Goal: Find specific page/section: Find specific page/section

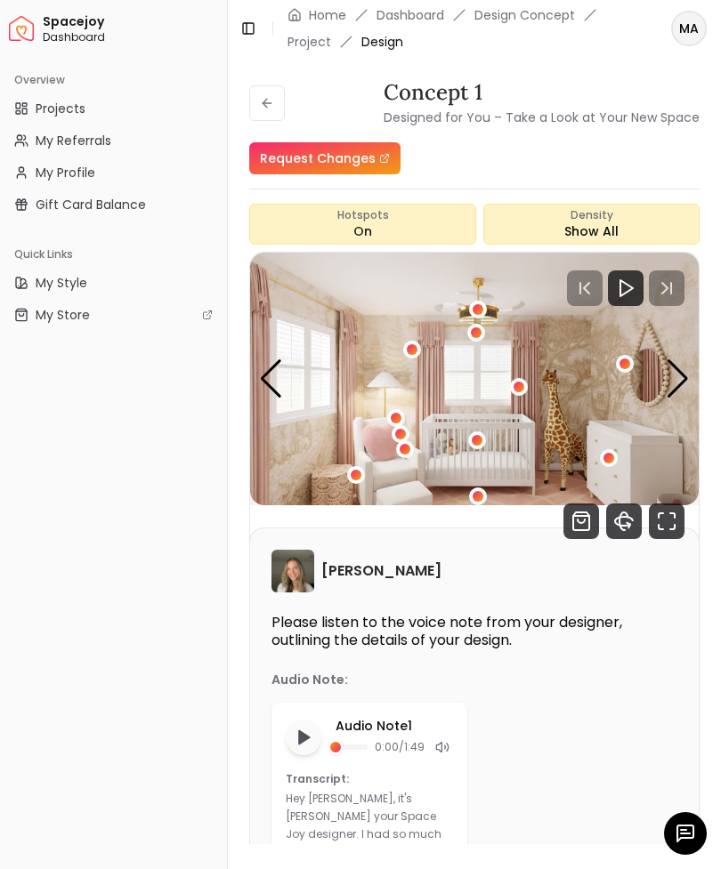
click at [270, 103] on icon at bounding box center [266, 103] width 8 height 0
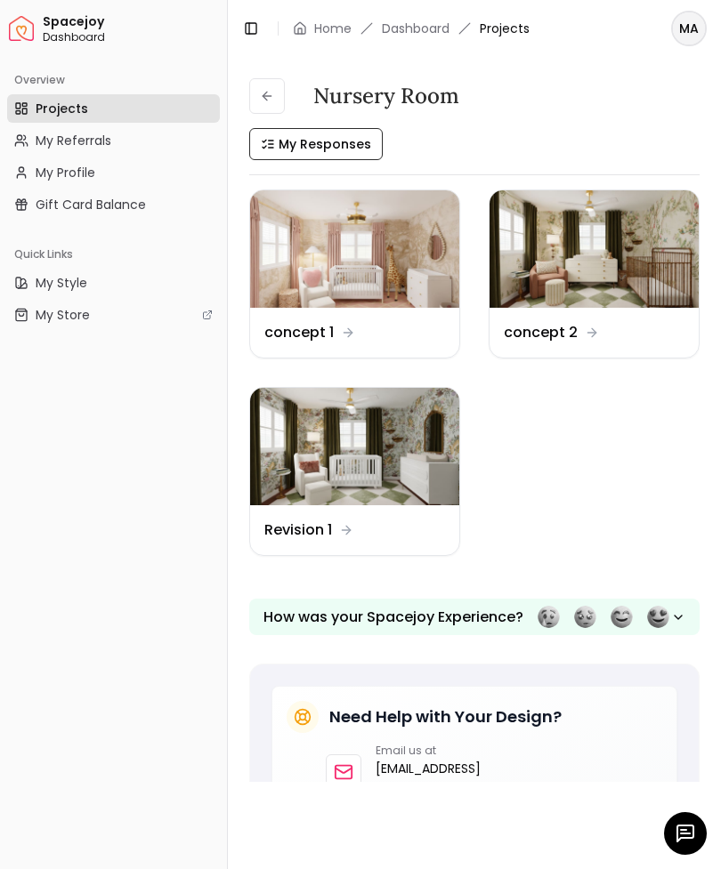
click at [296, 462] on img at bounding box center [354, 446] width 209 height 117
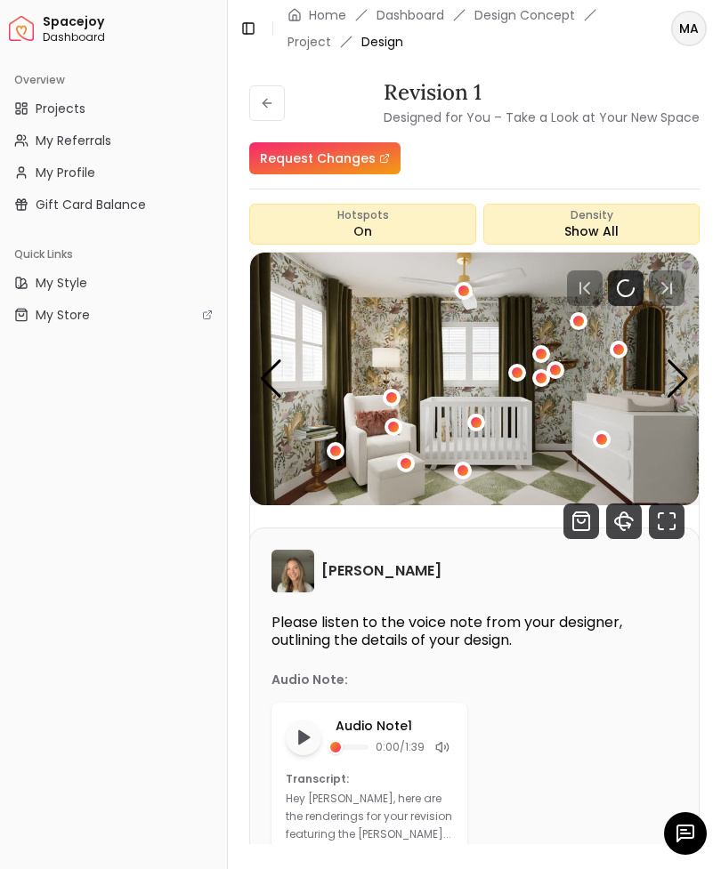
click at [669, 521] on icon "Fullscreen" at bounding box center [667, 522] width 36 height 36
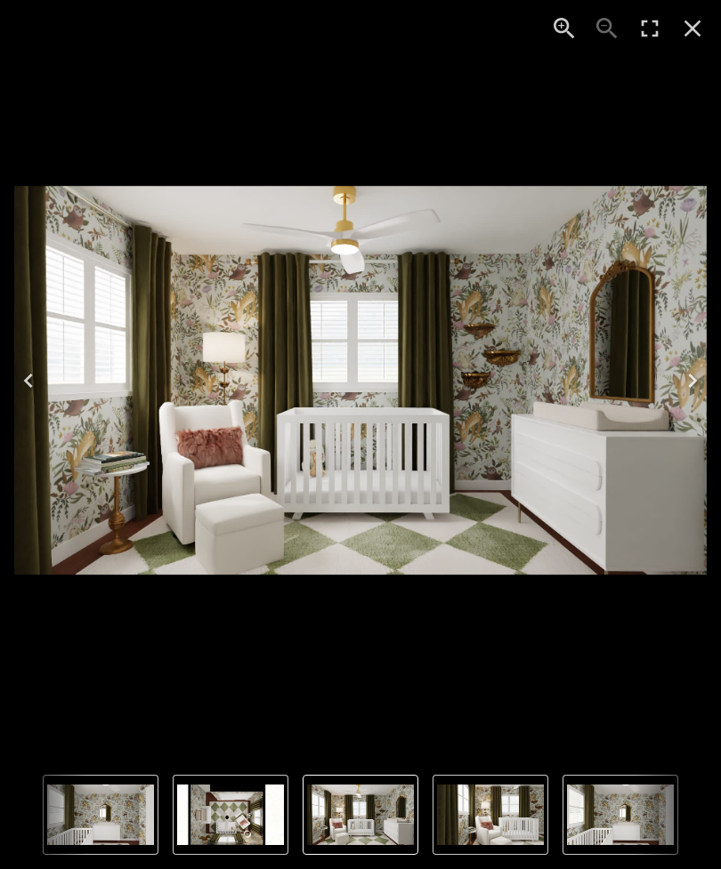
click at [353, 814] on img "1 of 4" at bounding box center [360, 815] width 107 height 60
click at [493, 818] on img "2 of 4" at bounding box center [490, 815] width 107 height 60
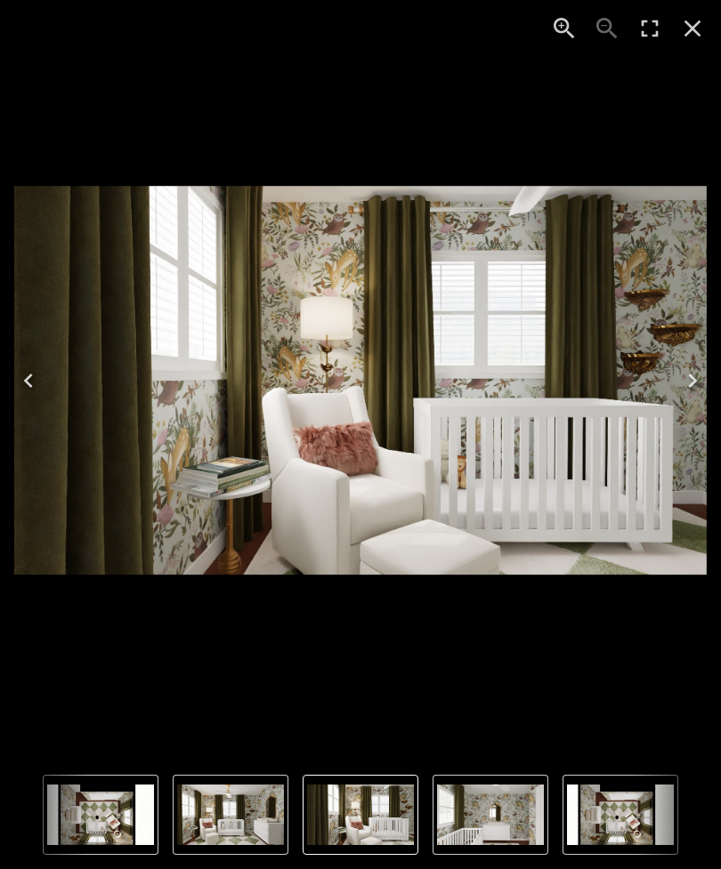
click at [484, 822] on img "3 of 4" at bounding box center [490, 815] width 107 height 60
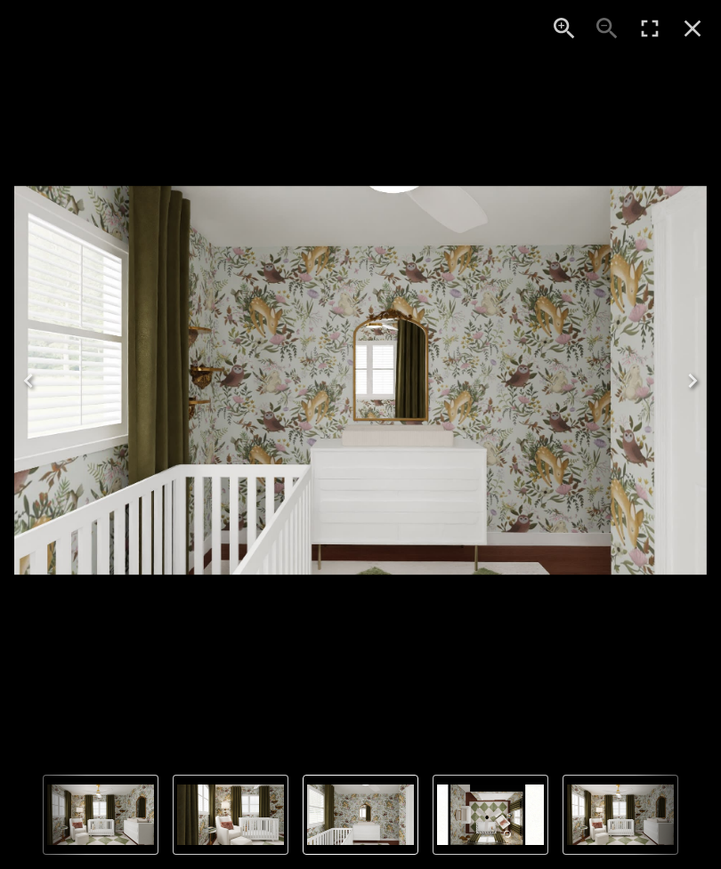
click at [698, 31] on icon "Close" at bounding box center [692, 28] width 28 height 28
